Goal: Feedback & Contribution: Leave review/rating

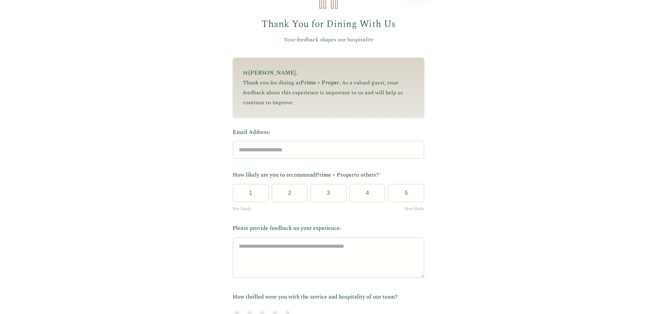
scroll to position [68, 0]
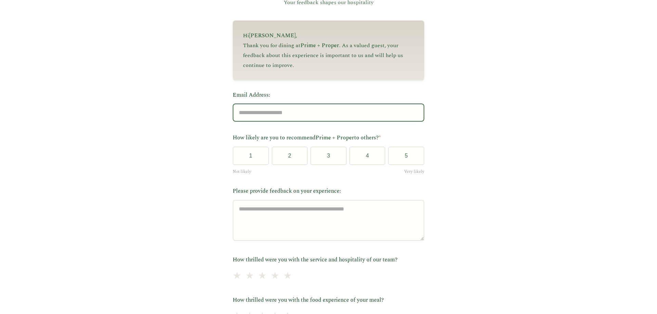
click at [264, 114] on input "Email Address:" at bounding box center [329, 113] width 192 height 18
type input "**********"
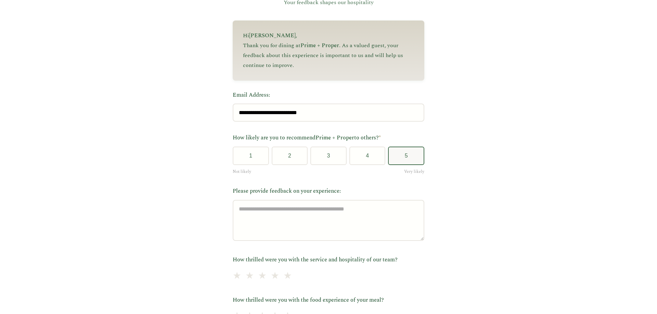
click at [407, 157] on button "5" at bounding box center [406, 156] width 36 height 18
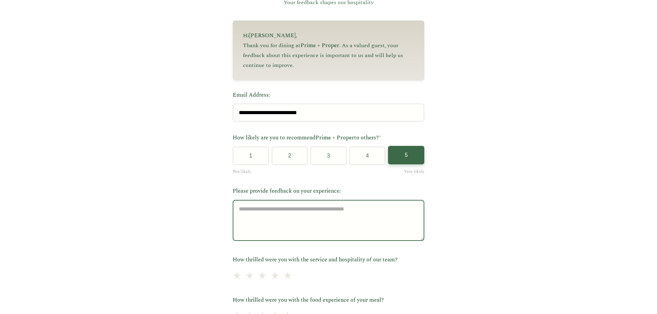
click at [271, 215] on textarea "Please provide feedback on your experience:" at bounding box center [329, 220] width 192 height 41
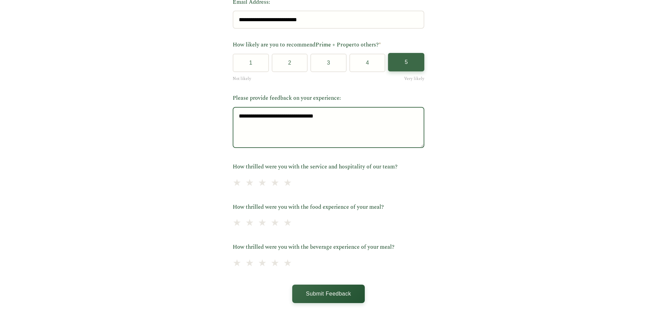
scroll to position [171, 0]
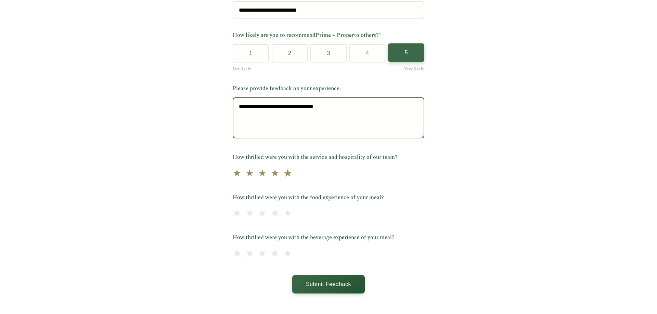
type textarea "**********"
click at [284, 175] on span "★" at bounding box center [288, 173] width 10 height 17
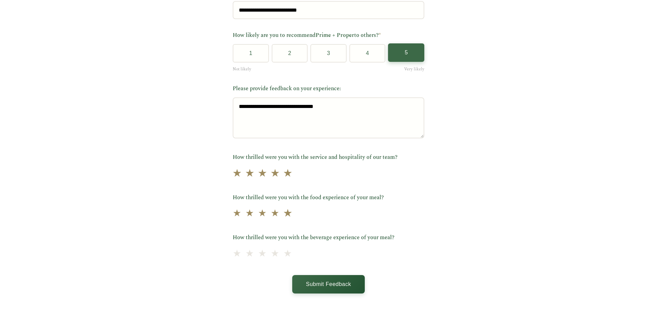
click at [283, 215] on span "★" at bounding box center [288, 214] width 10 height 17
click at [284, 255] on span "★" at bounding box center [288, 254] width 10 height 17
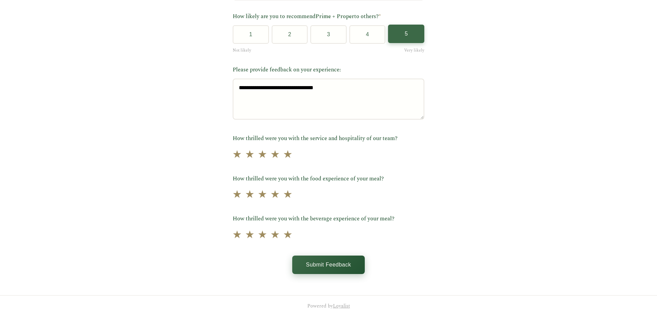
scroll to position [200, 0]
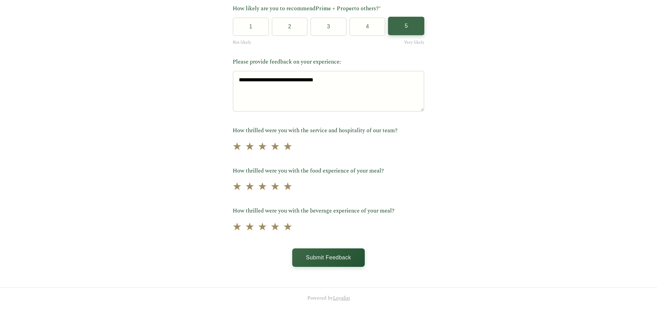
click at [325, 257] on button "Submit Feedback" at bounding box center [328, 258] width 73 height 18
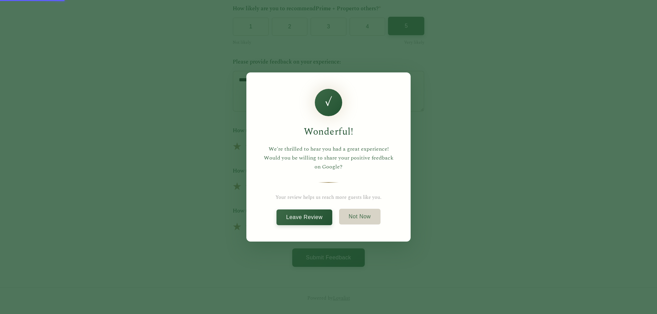
click at [359, 218] on button "Not Now" at bounding box center [359, 217] width 41 height 16
